Goal: Transaction & Acquisition: Purchase product/service

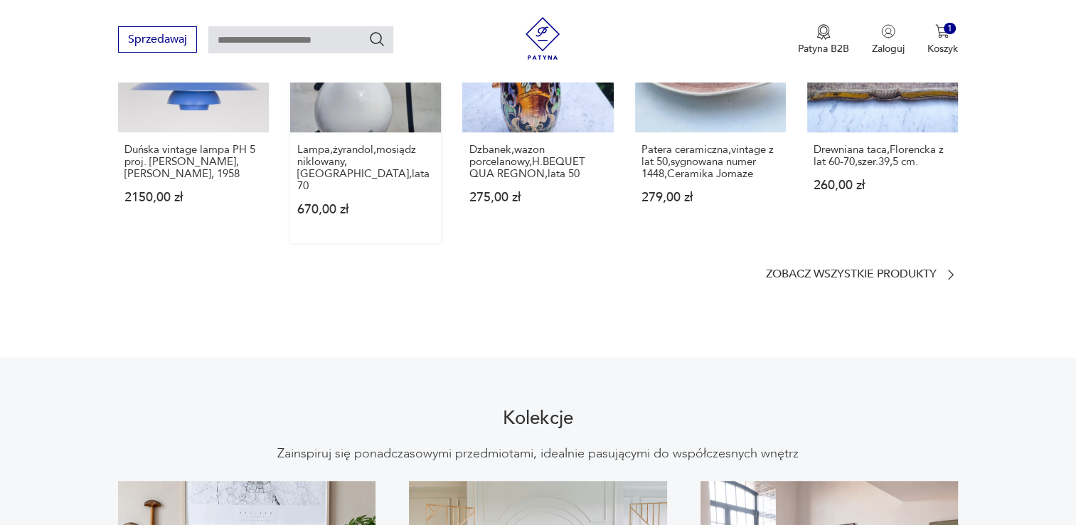
click at [382, 111] on link "Nowość Lampa,żyrandol,mosiądz niklowany,[GEOGRAPHIC_DATA],lata 70 670,00 zł" at bounding box center [365, 113] width 151 height 262
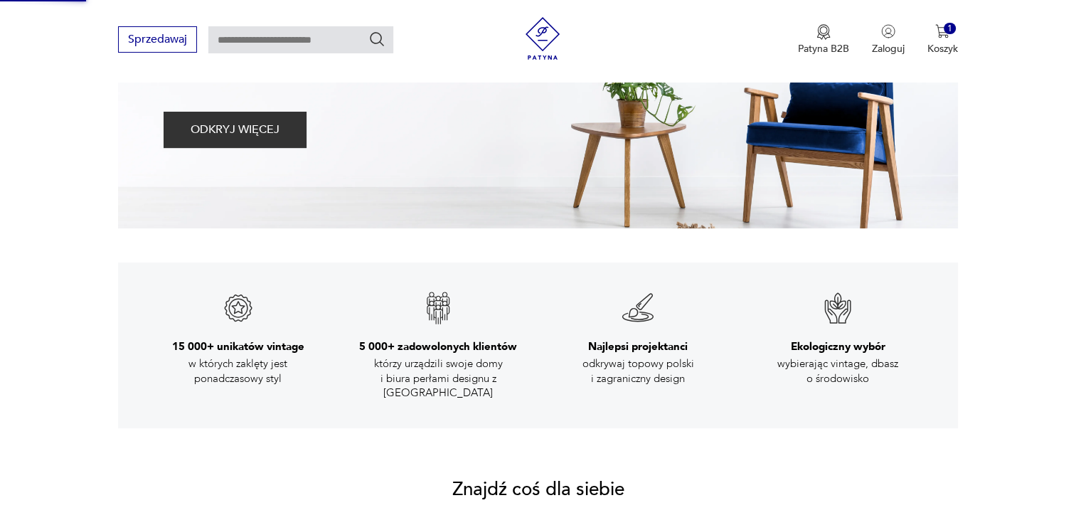
scroll to position [45, 0]
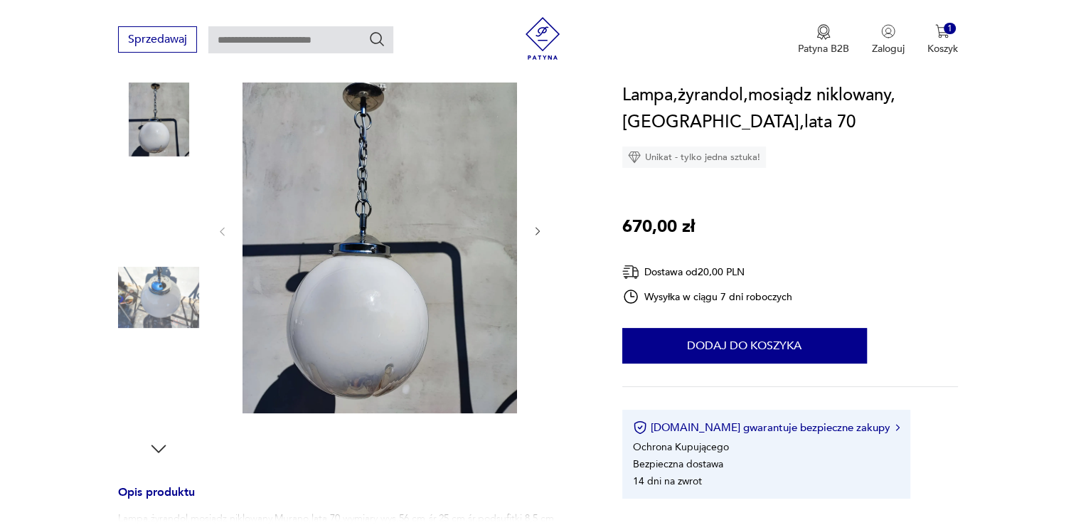
scroll to position [188, 0]
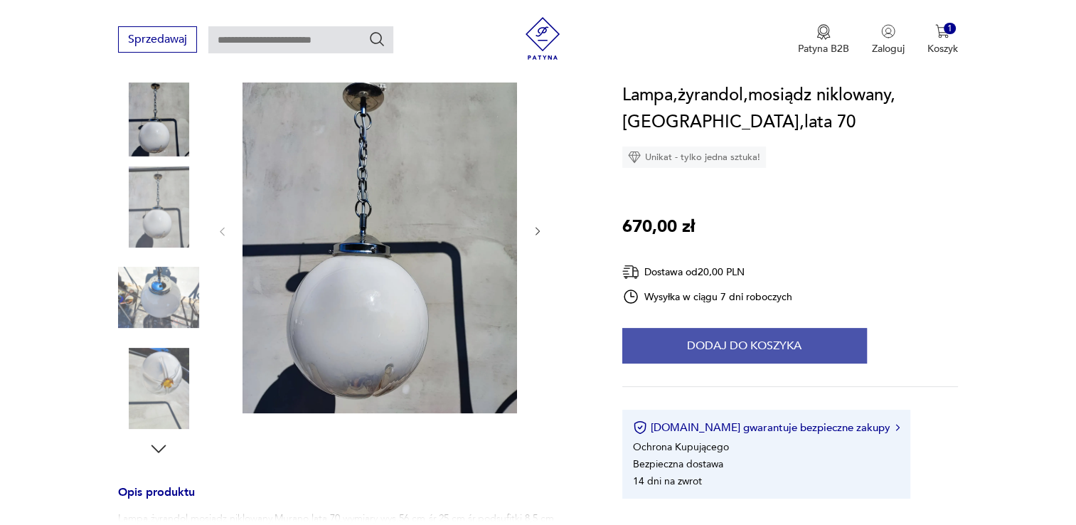
click at [699, 349] on button "Dodaj do koszyka" at bounding box center [744, 346] width 245 height 36
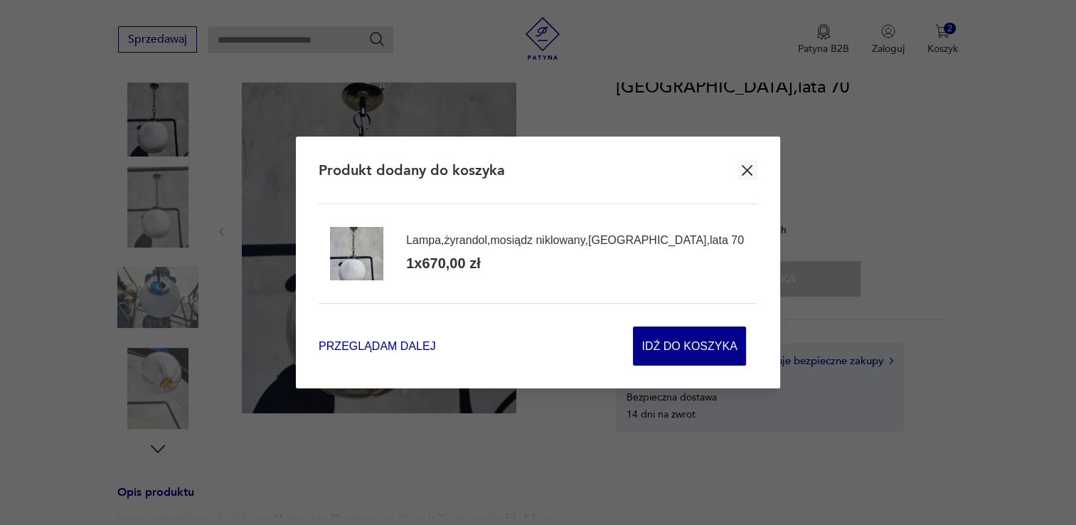
scroll to position [0, 0]
click at [700, 345] on span "Idź do koszyka" at bounding box center [688, 346] width 95 height 38
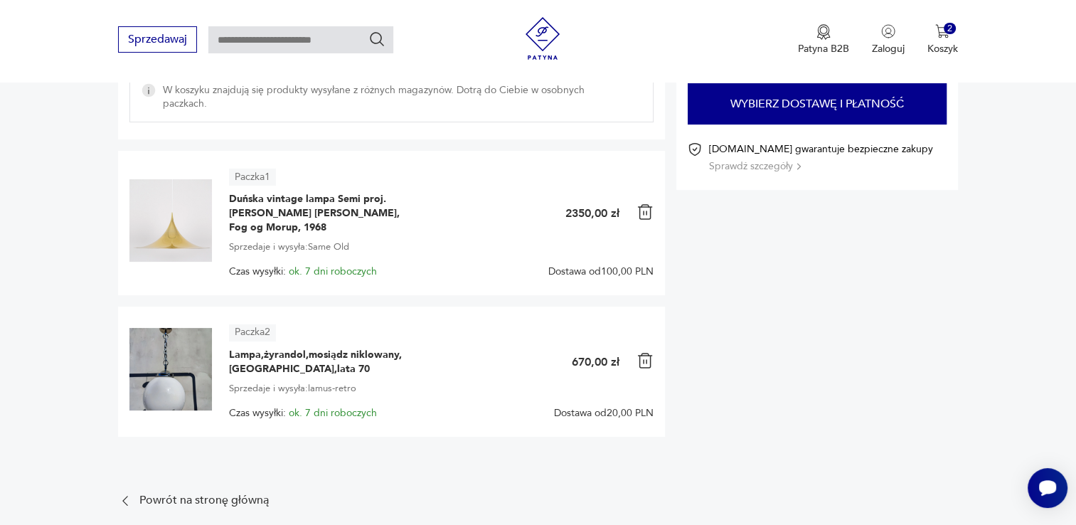
click at [261, 336] on article "Paczka 2" at bounding box center [252, 332] width 47 height 17
click at [323, 416] on span "ok. 7 dni roboczych" at bounding box center [333, 413] width 88 height 14
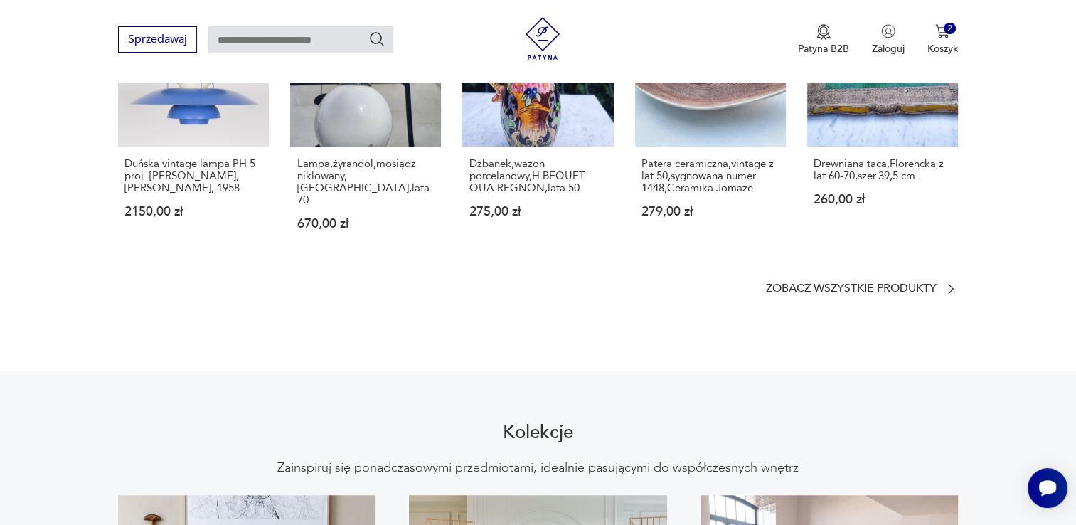
scroll to position [958, 0]
click at [398, 147] on div "Lampa,żyrandol,mosiądz niklowany,[GEOGRAPHIC_DATA],lata 70 670,00 zł" at bounding box center [365, 202] width 151 height 111
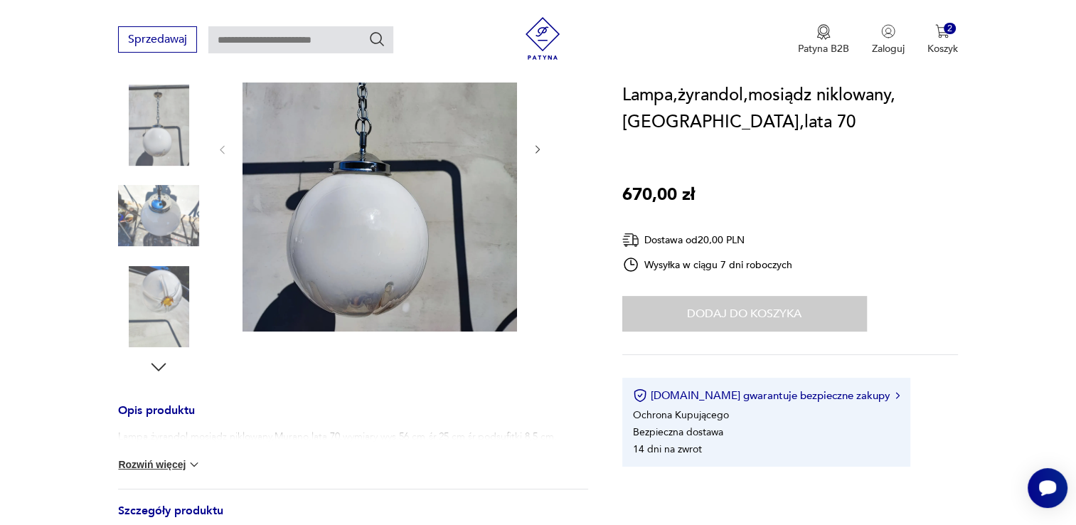
scroll to position [279, 0]
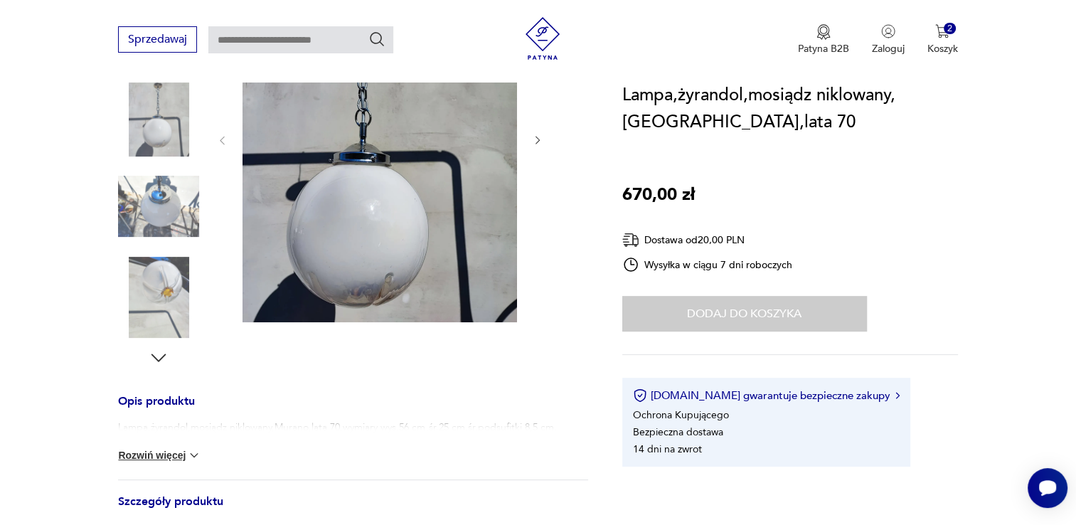
click at [168, 294] on img at bounding box center [158, 297] width 81 height 81
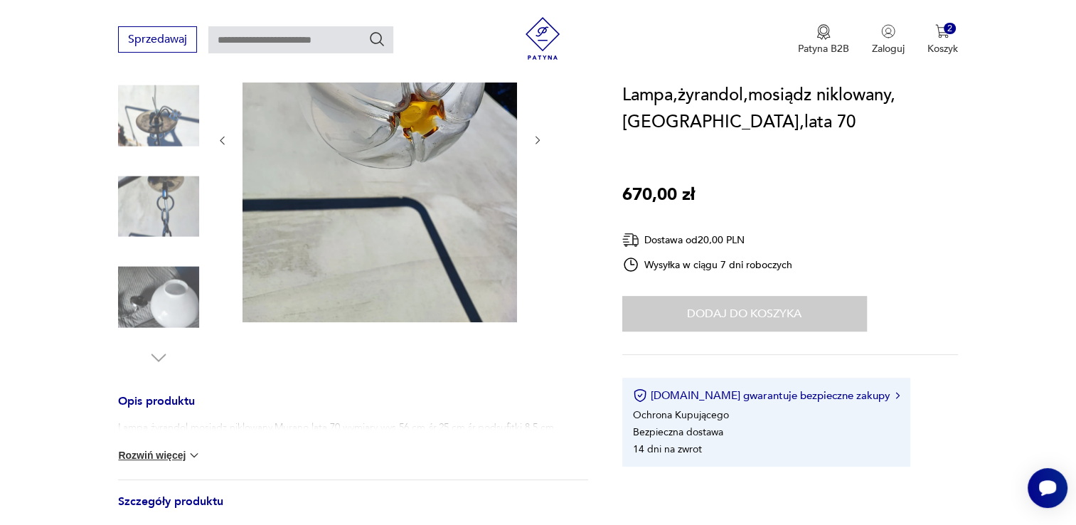
click at [149, 310] on img at bounding box center [158, 297] width 81 height 81
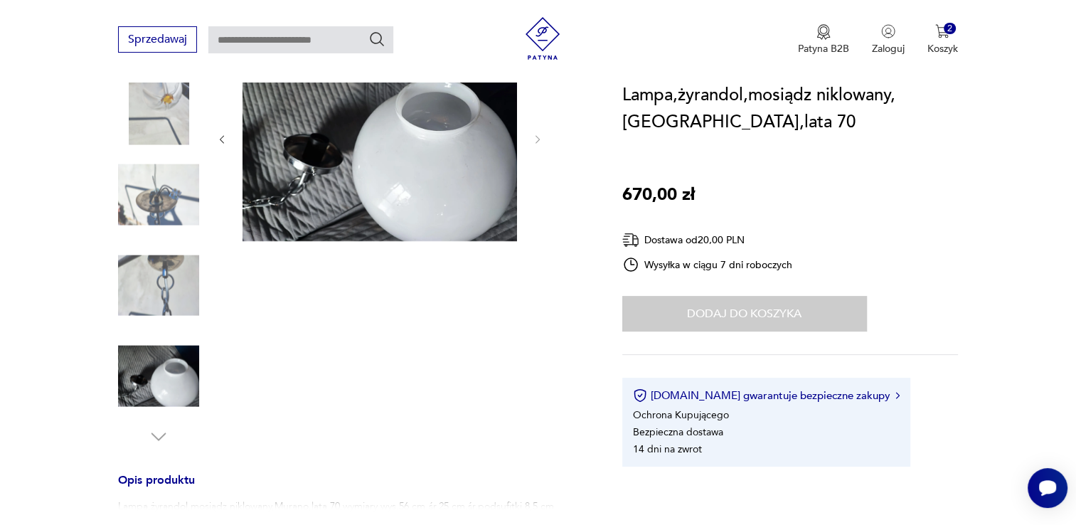
scroll to position [198, 0]
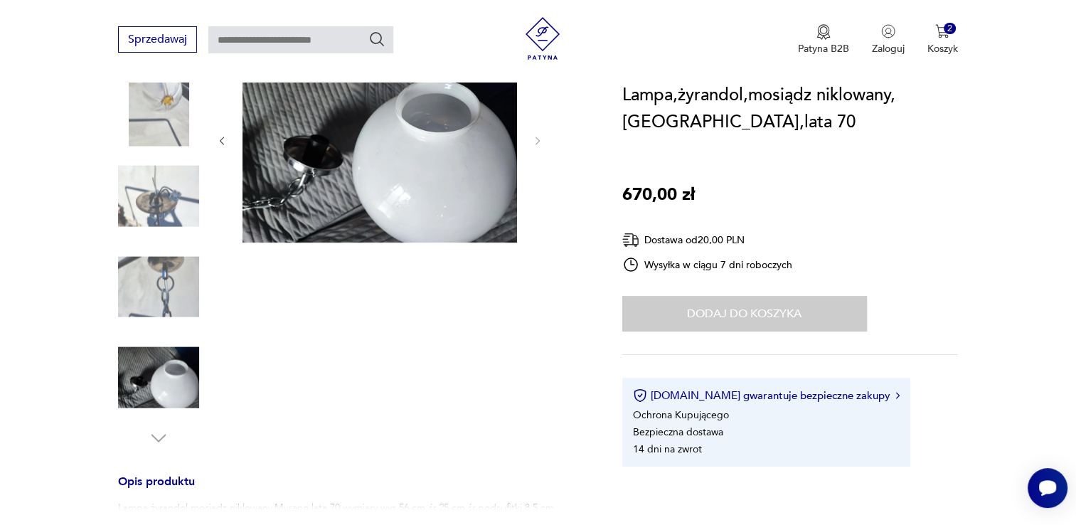
click at [148, 226] on img at bounding box center [158, 196] width 81 height 81
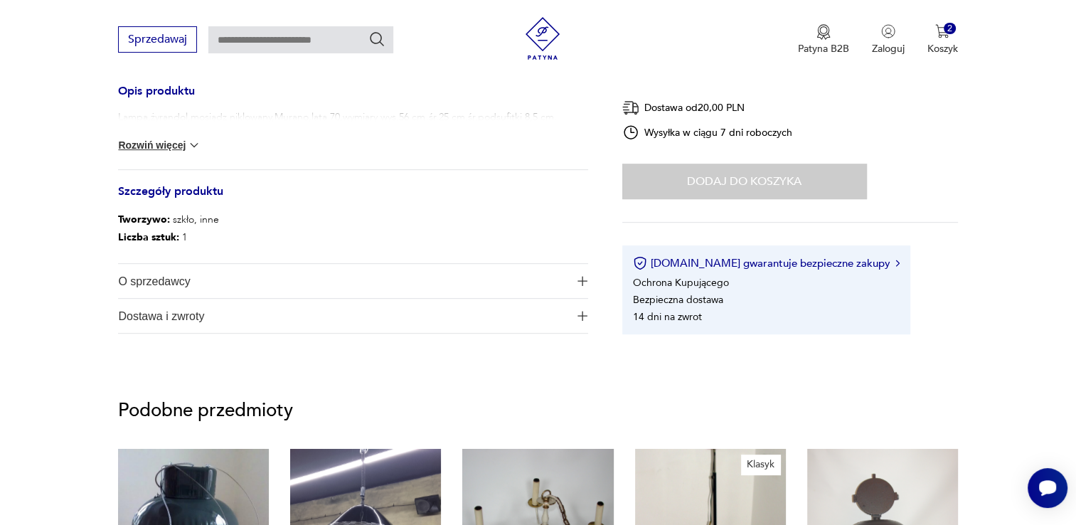
scroll to position [592, 0]
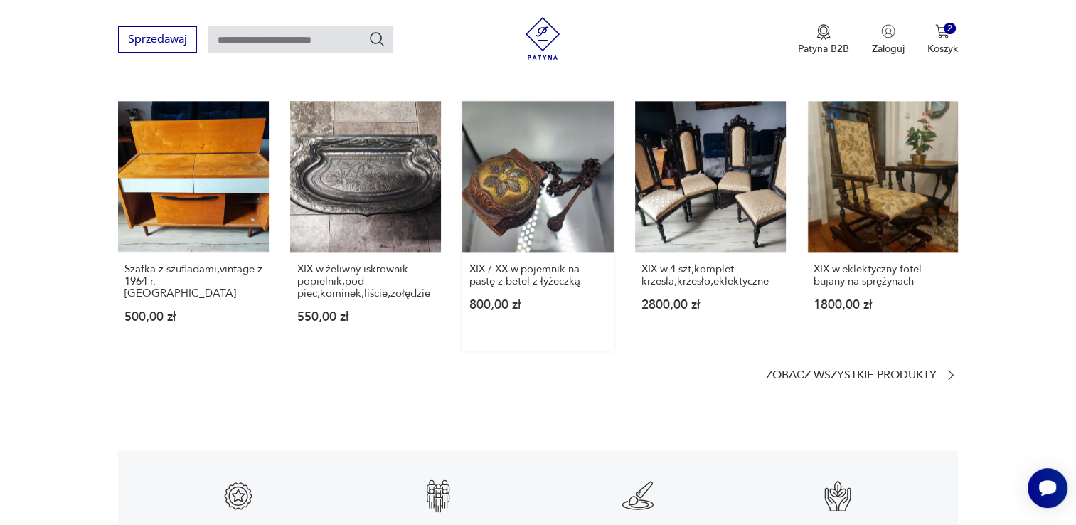
click at [533, 183] on link "XIX / XX w.pojemnik na pastę z betel z łyżeczką 800,00 zł" at bounding box center [537, 226] width 151 height 250
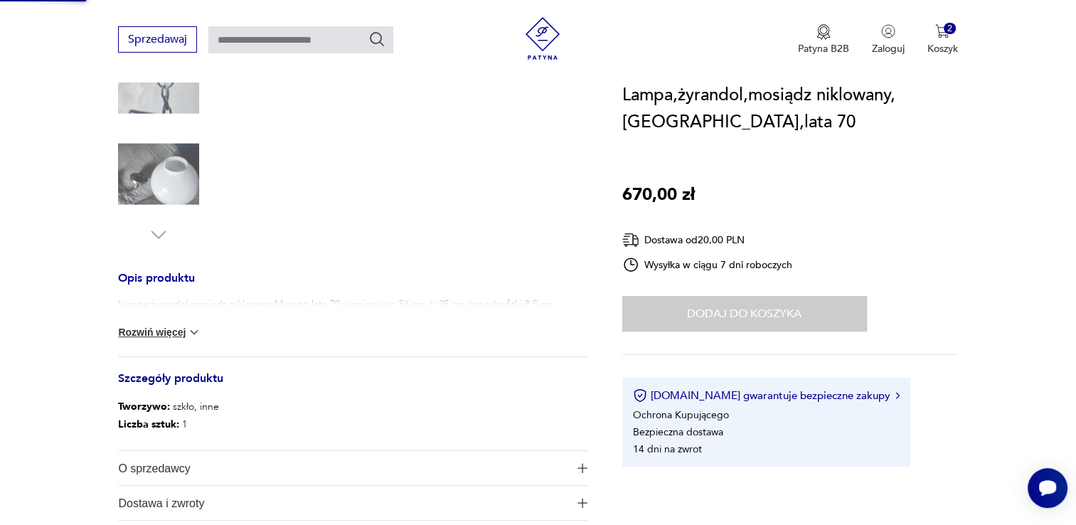
scroll to position [0, 0]
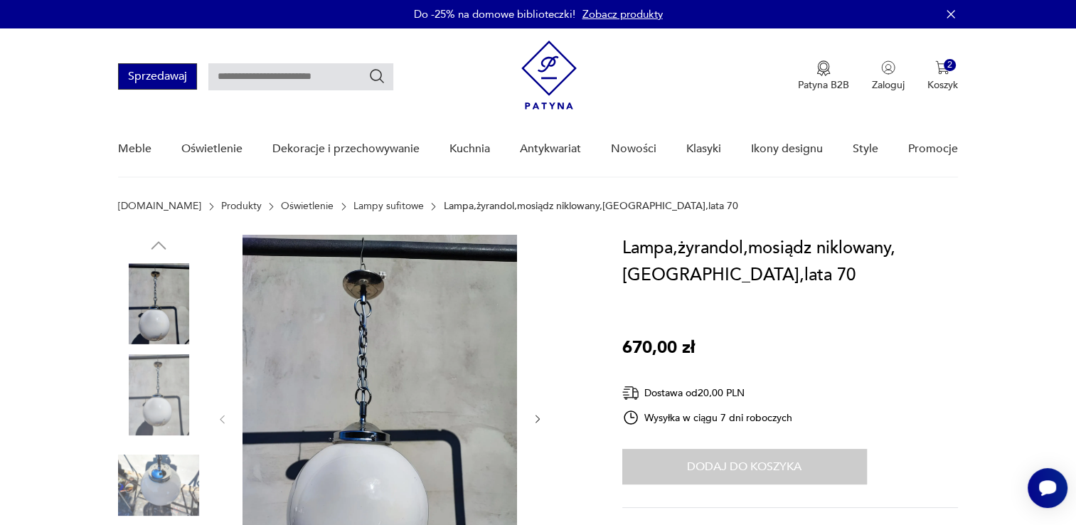
click at [154, 73] on button "Sprzedawaj" at bounding box center [157, 76] width 79 height 26
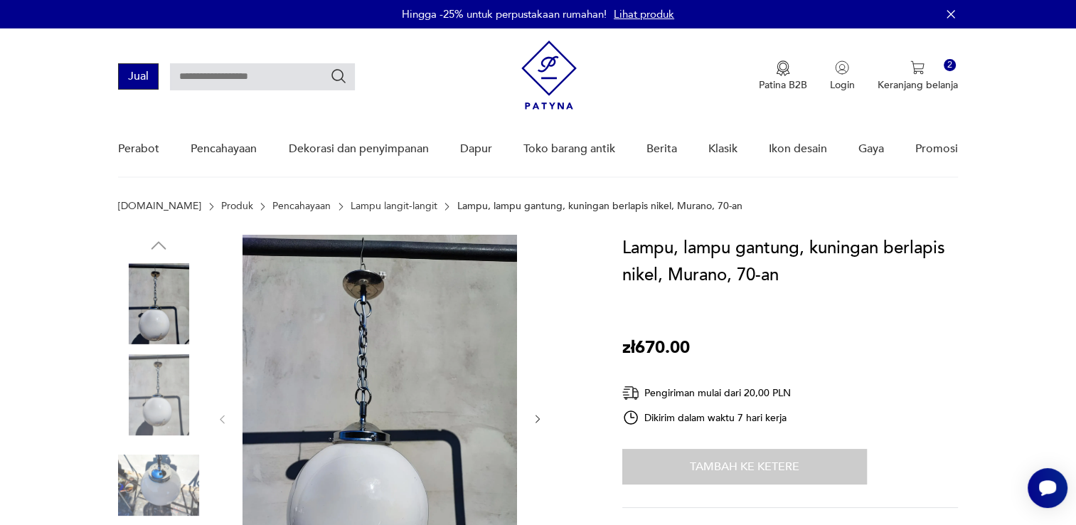
click at [144, 75] on button "Jual" at bounding box center [138, 76] width 41 height 26
